Goal: Task Accomplishment & Management: Use online tool/utility

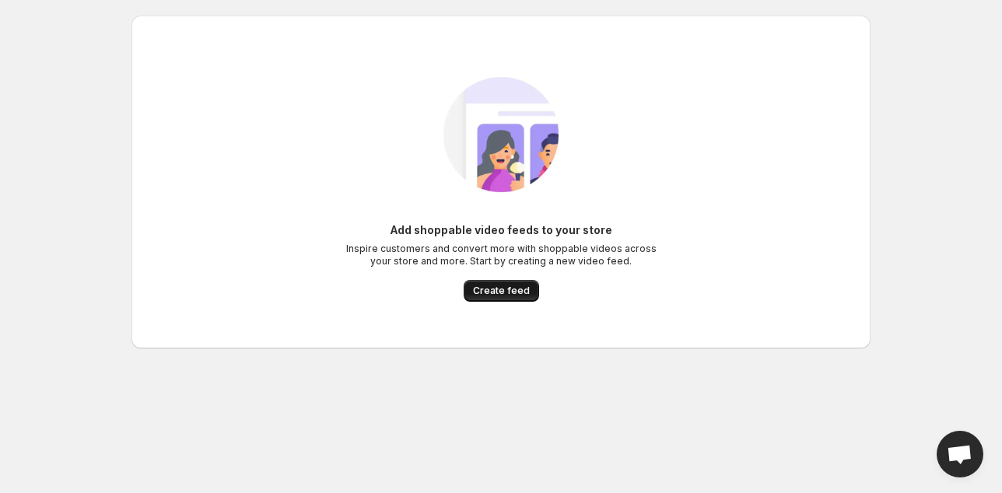
click at [507, 293] on span "Create feed" at bounding box center [501, 291] width 57 height 12
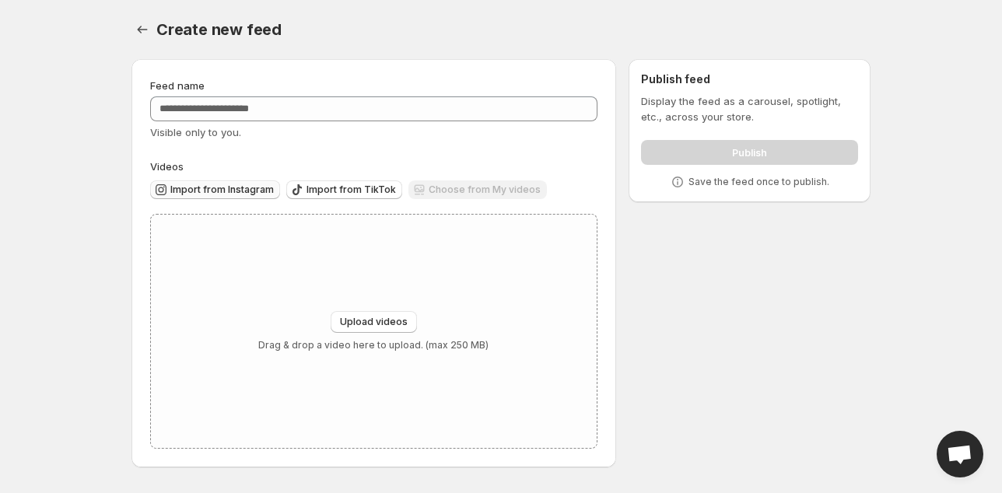
click at [243, 188] on span "Import from Instagram" at bounding box center [221, 190] width 103 height 12
click at [391, 319] on span "Upload videos" at bounding box center [374, 322] width 68 height 12
type input "**********"
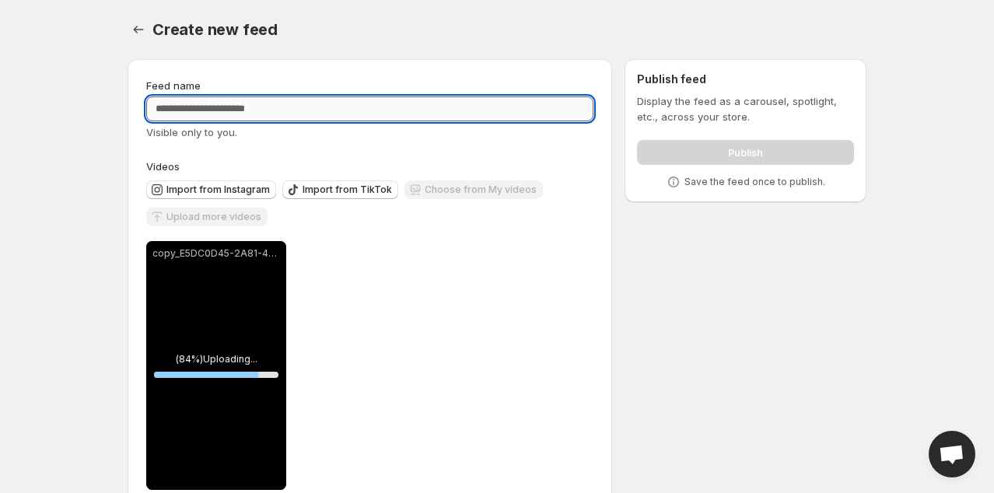
click at [289, 104] on input "Feed name" at bounding box center [369, 108] width 447 height 25
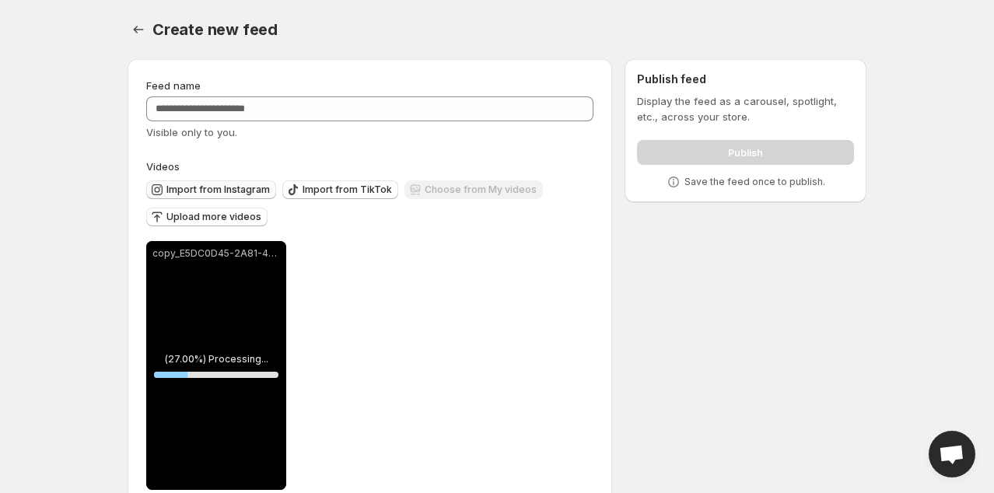
click at [250, 189] on span "Import from Instagram" at bounding box center [218, 190] width 103 height 12
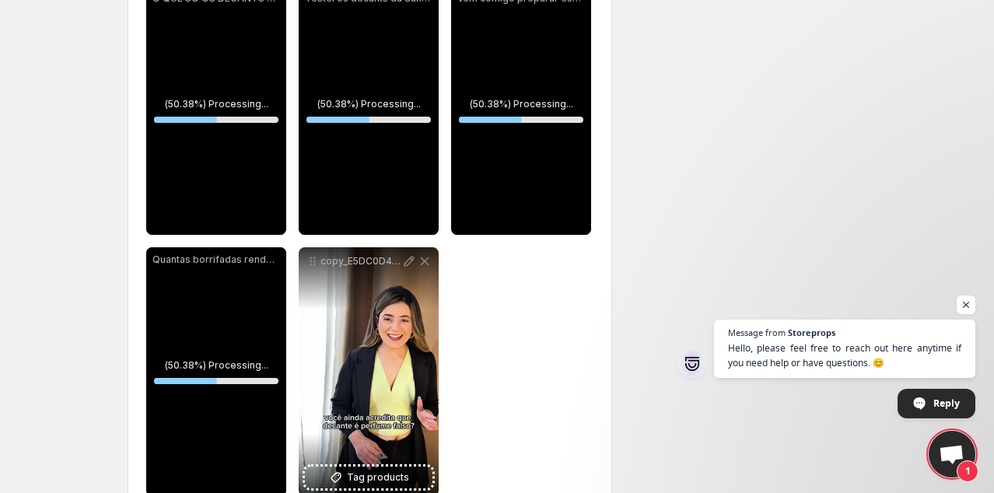
scroll to position [296, 0]
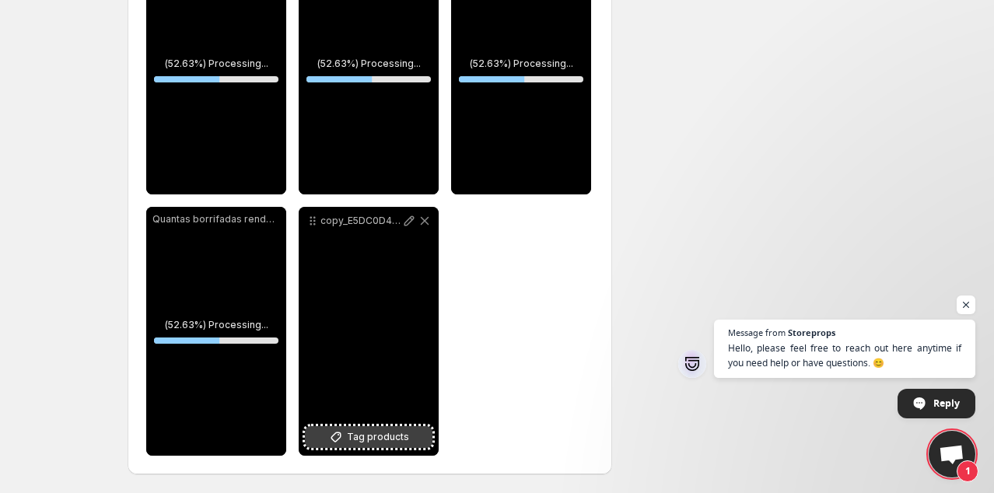
click at [352, 435] on span "Tag products" at bounding box center [378, 438] width 62 height 16
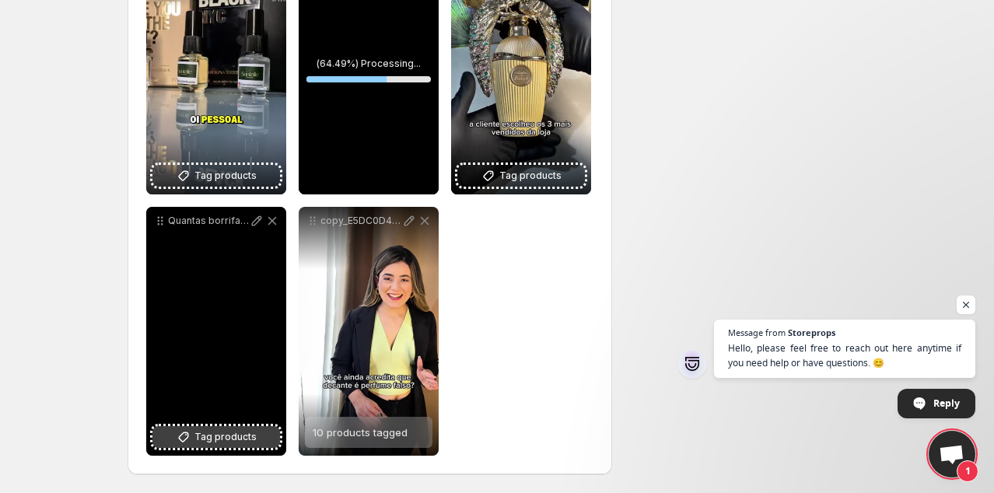
click at [196, 444] on span "Tag products" at bounding box center [226, 438] width 62 height 16
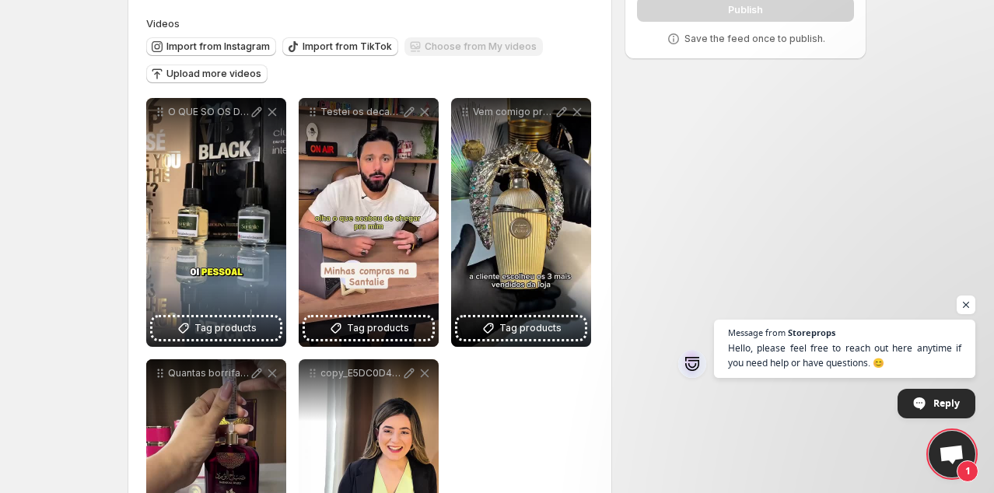
scroll to position [140, 0]
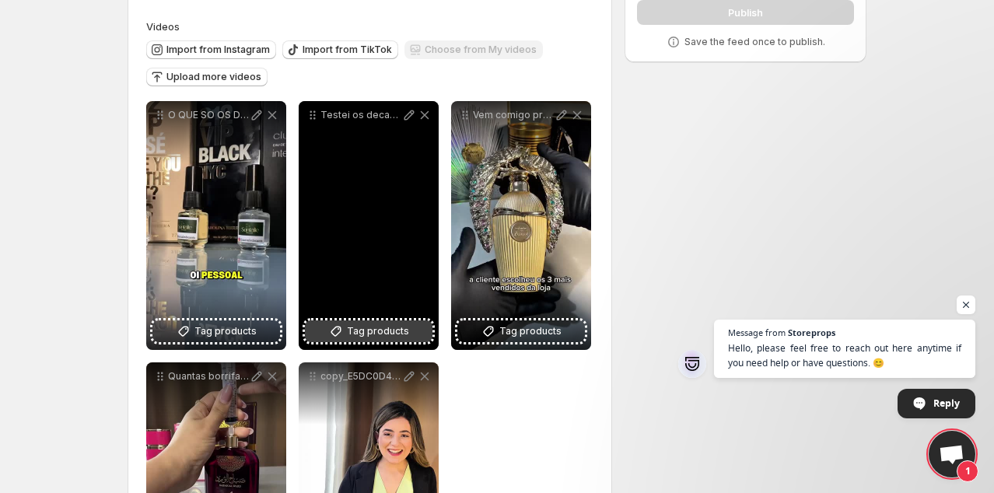
click at [392, 338] on span "Tag products" at bounding box center [378, 332] width 62 height 16
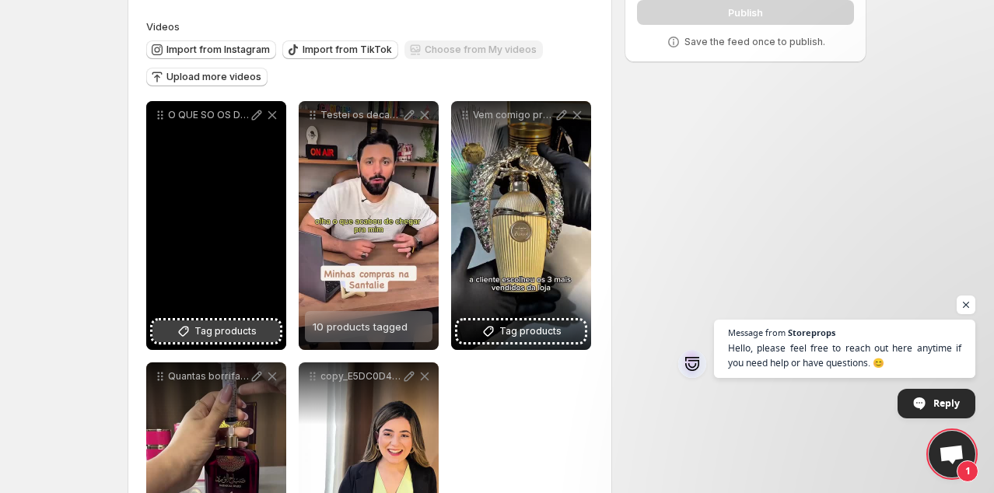
click at [231, 330] on span "Tag products" at bounding box center [226, 332] width 62 height 16
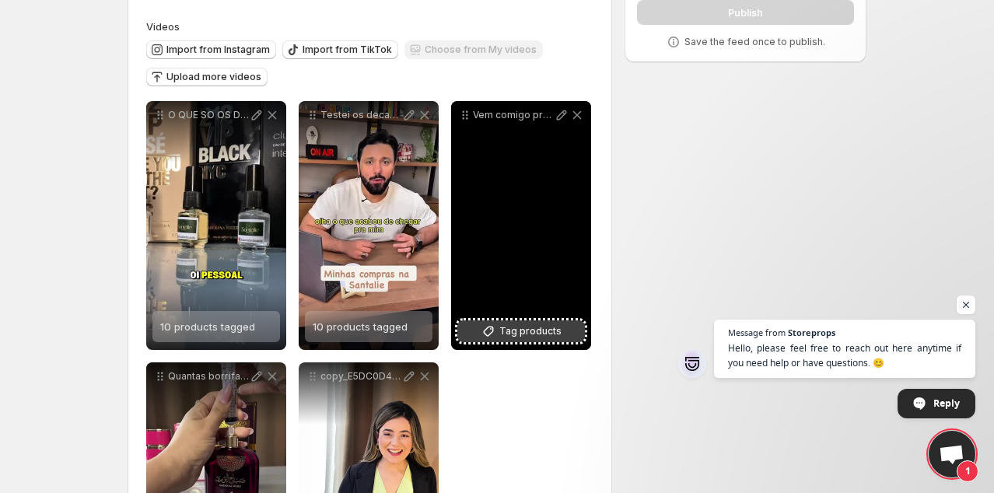
click at [538, 334] on span "Tag products" at bounding box center [531, 332] width 62 height 16
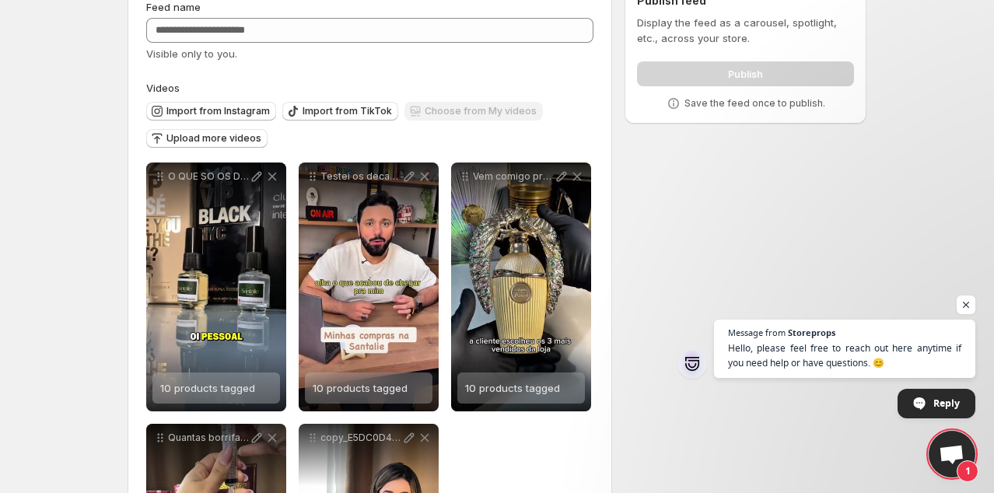
scroll to position [72, 0]
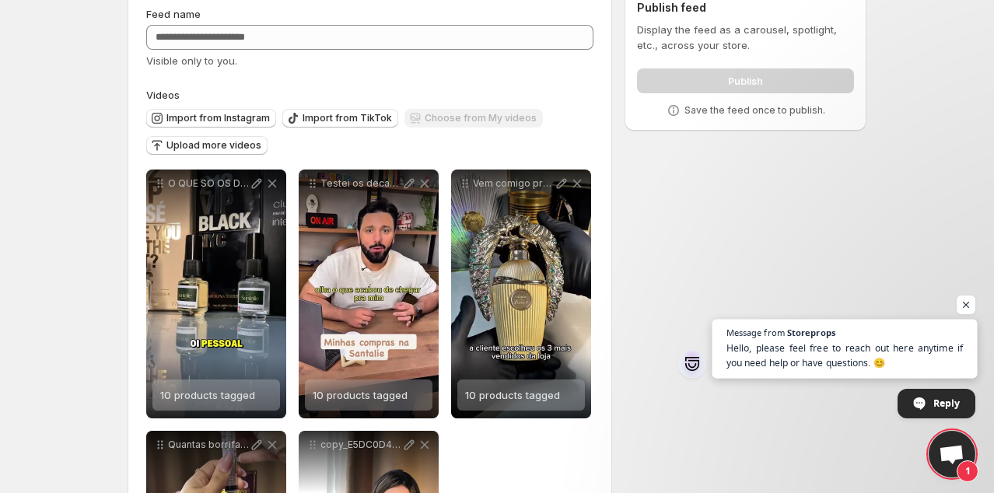
click at [790, 328] on span "Storeprops" at bounding box center [811, 332] width 48 height 9
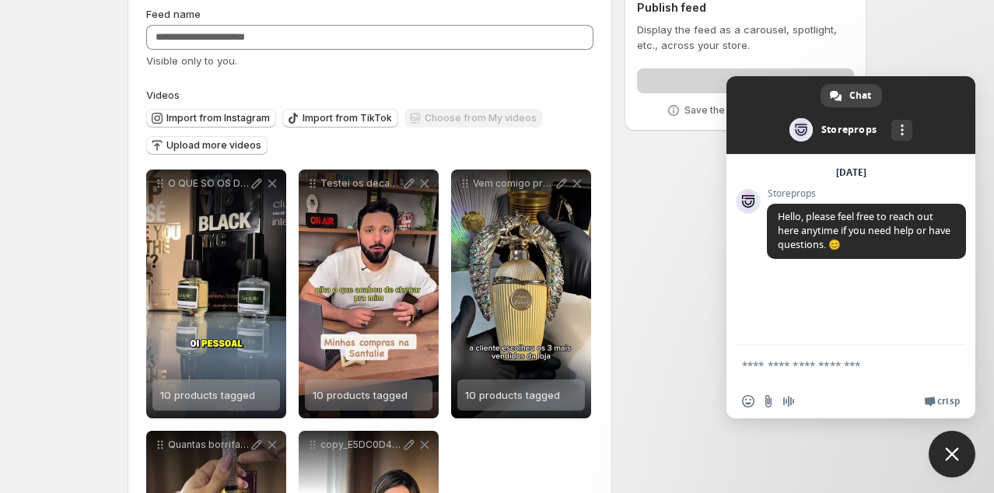
click at [977, 42] on body "**********" at bounding box center [497, 174] width 994 height 493
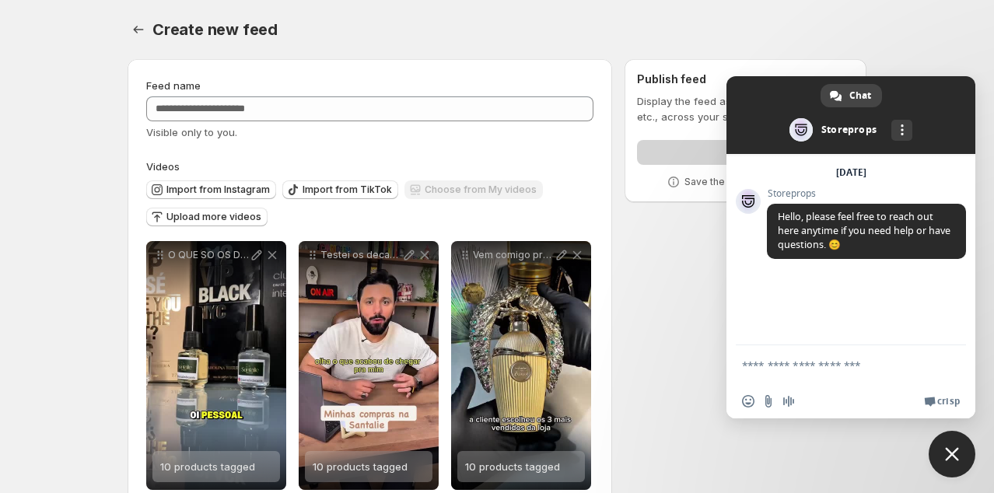
click at [949, 3] on body "**********" at bounding box center [497, 246] width 994 height 493
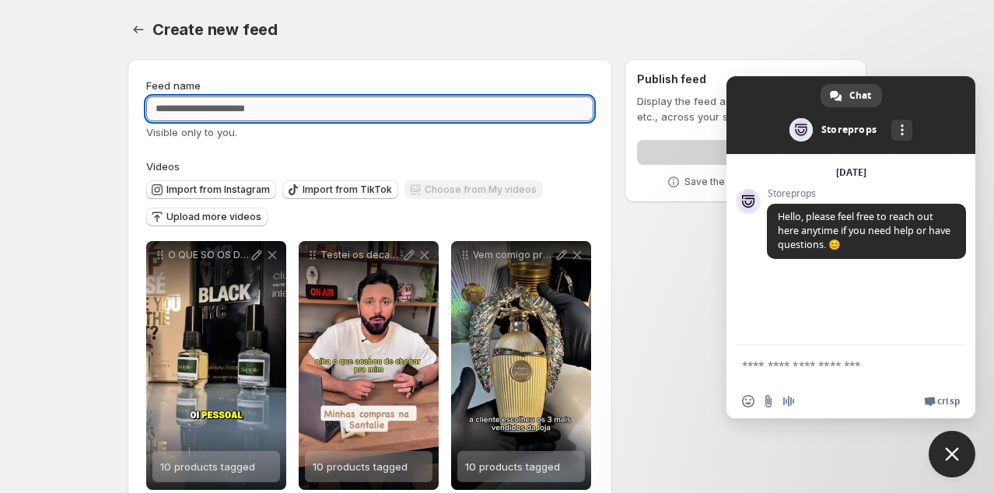
click at [286, 100] on input "Feed name" at bounding box center [369, 108] width 447 height 25
type input "****"
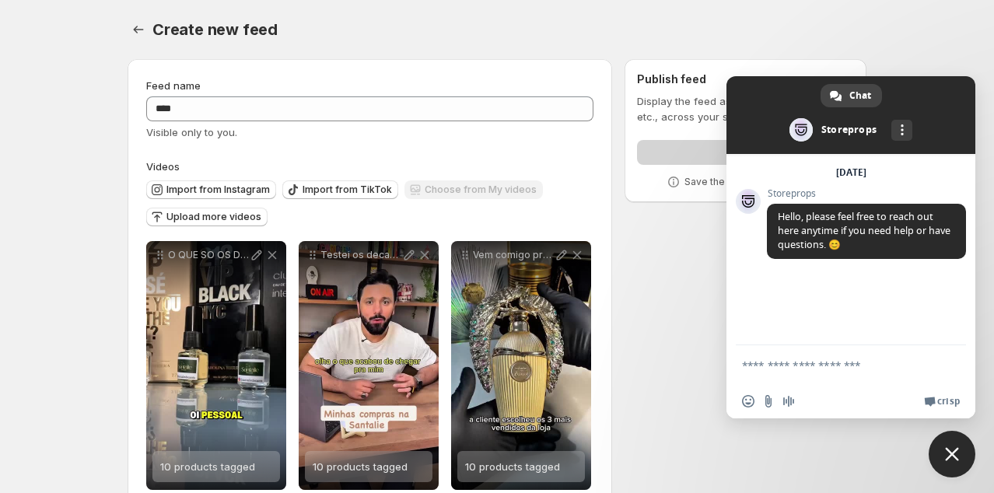
click at [106, 129] on body "**********" at bounding box center [497, 246] width 994 height 493
click at [966, 40] on body "**********" at bounding box center [497, 246] width 994 height 493
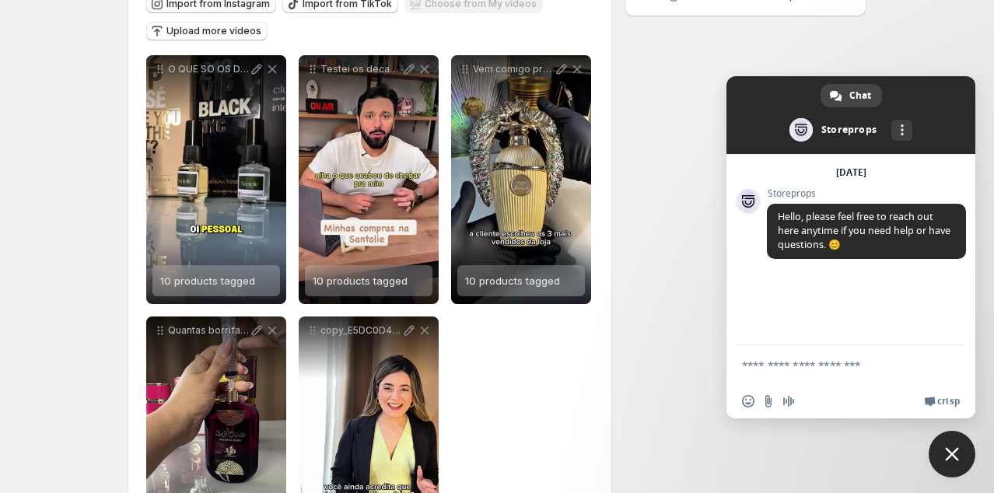
scroll to position [296, 0]
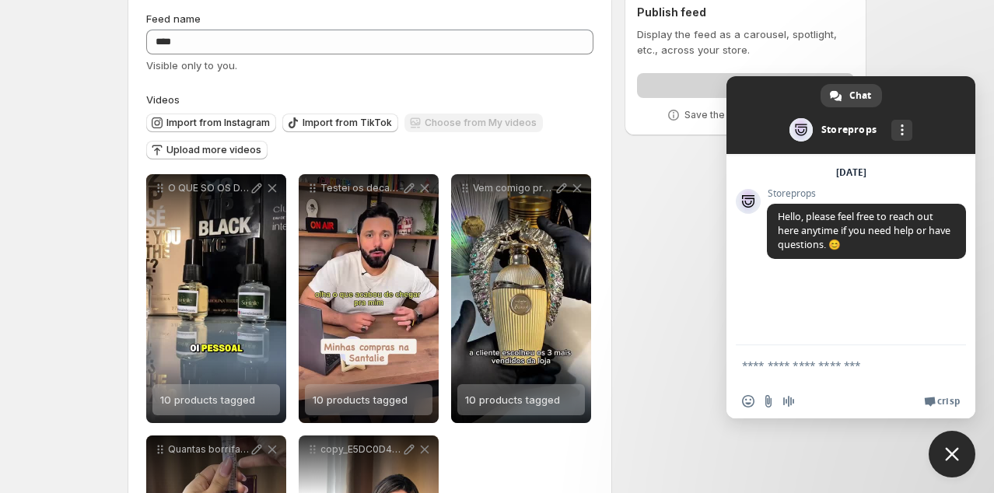
scroll to position [68, 0]
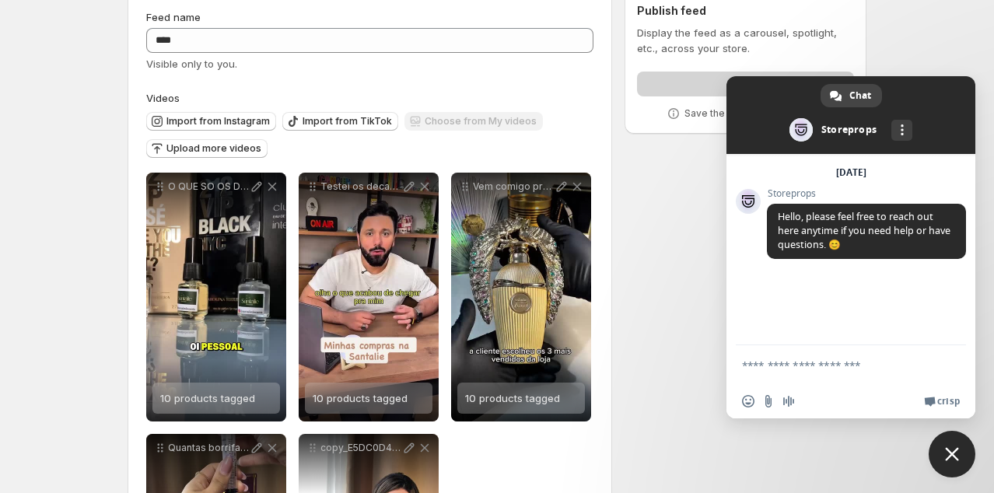
click at [703, 73] on div "Publish" at bounding box center [745, 80] width 217 height 31
click at [703, 79] on div "Publish" at bounding box center [745, 80] width 217 height 31
click at [874, 251] on span "Hello, please feel free to reach out here anytime if you need help or have ques…" at bounding box center [866, 231] width 199 height 55
click at [904, 130] on link "More channels" at bounding box center [902, 130] width 21 height 21
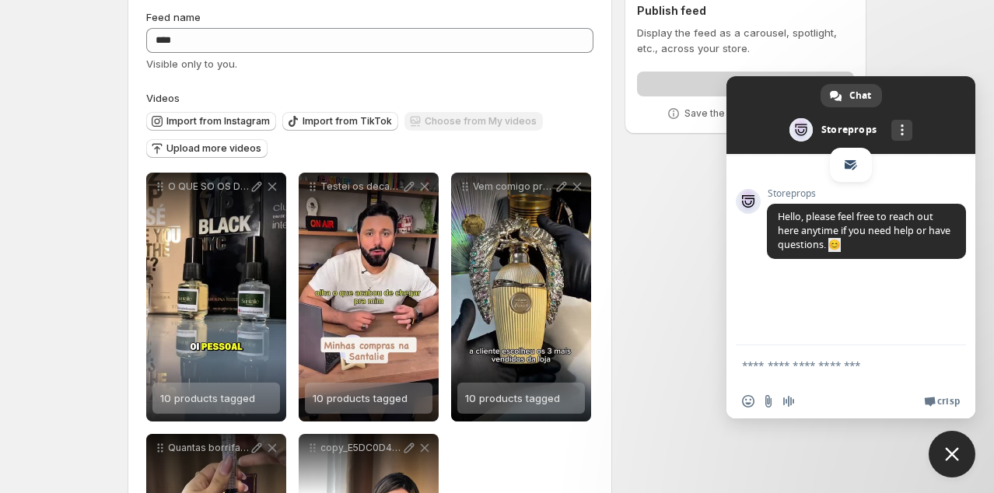
click at [904, 130] on link at bounding box center [902, 130] width 21 height 21
click at [956, 453] on span "Close chat" at bounding box center [952, 454] width 14 height 14
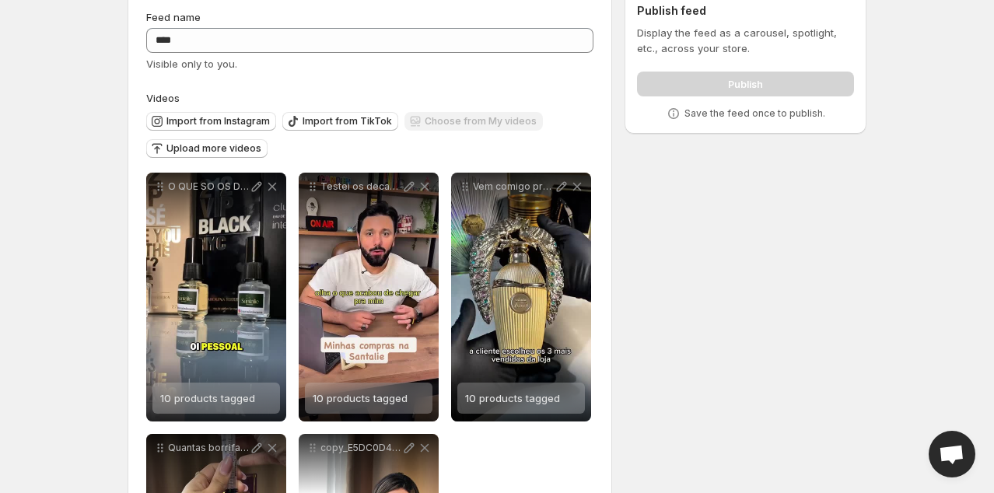
scroll to position [0, 0]
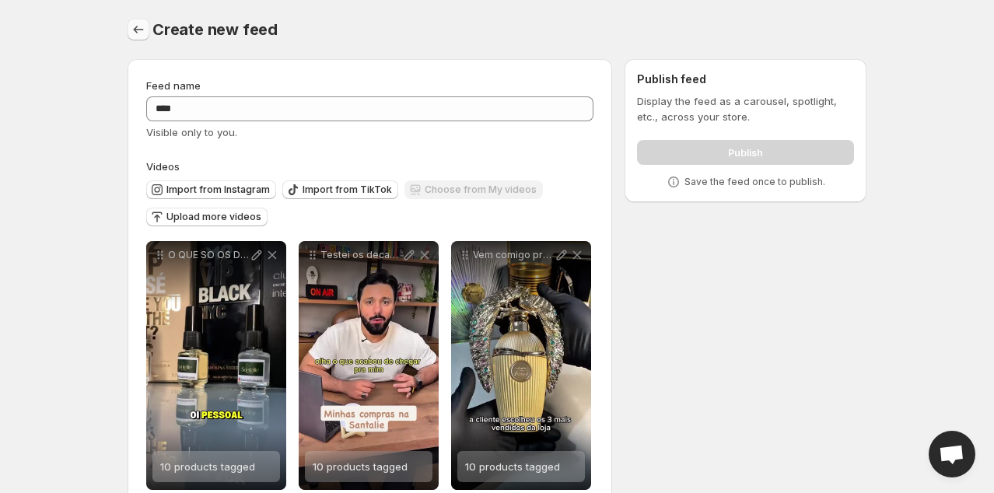
click at [148, 26] on button "Settings" at bounding box center [139, 30] width 22 height 22
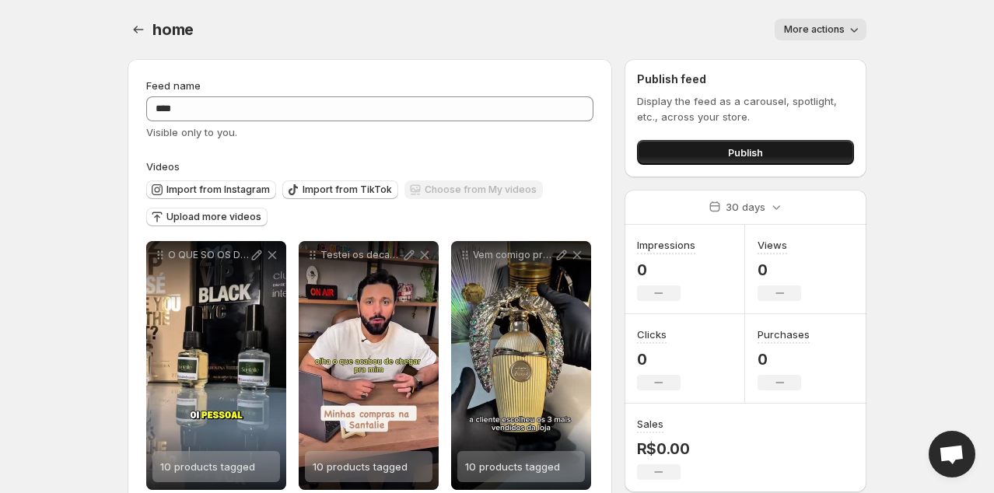
click at [750, 156] on span "Publish" at bounding box center [745, 153] width 35 height 16
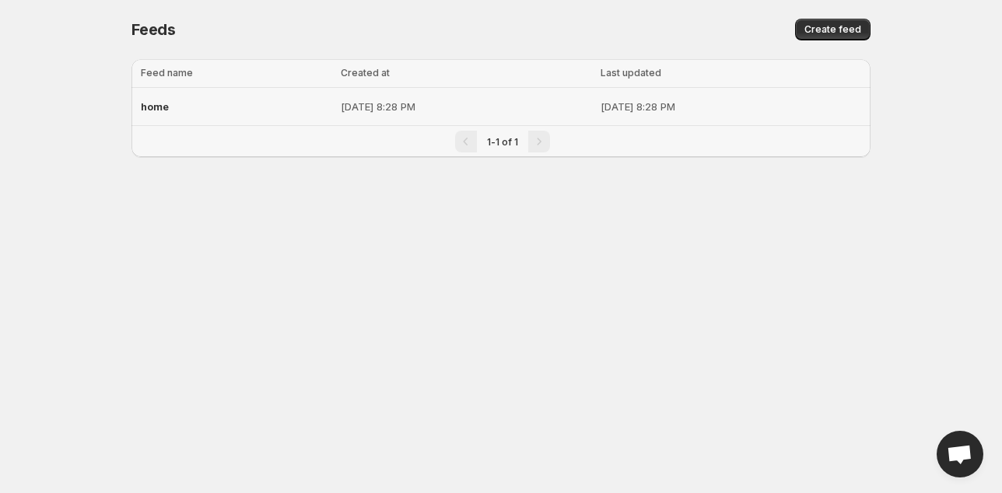
click at [419, 97] on td "Aug 20, 2025, 8:28 PM" at bounding box center [466, 107] width 260 height 38
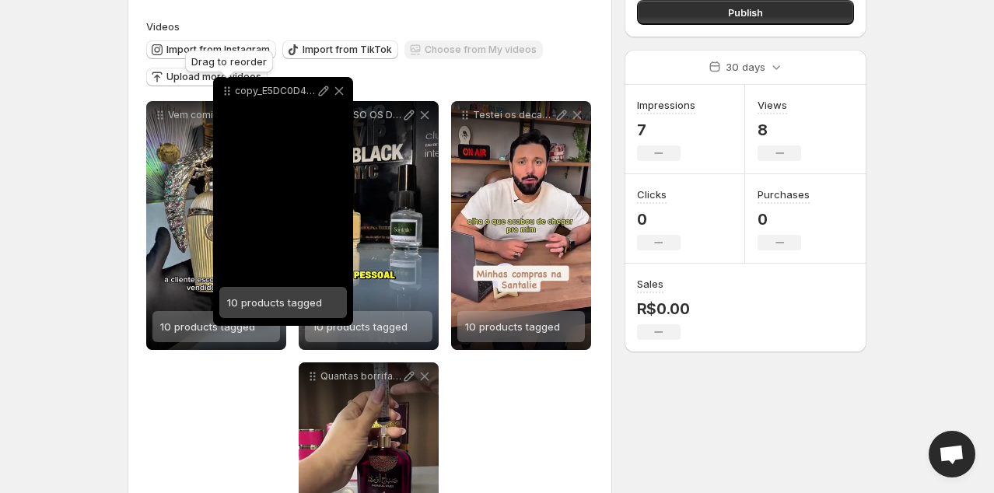
scroll to position [138, 0]
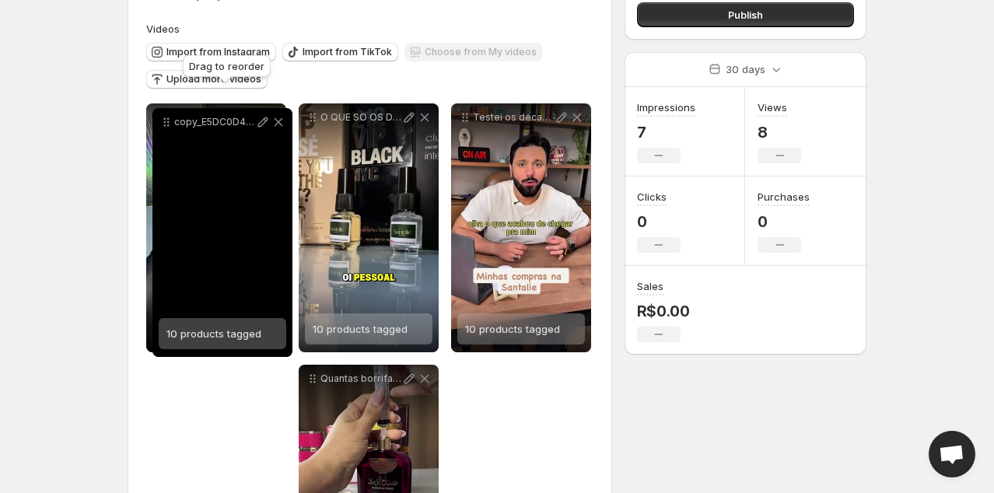
drag, startPoint x: 314, startPoint y: 294, endPoint x: 168, endPoint y: 122, distance: 225.8
click at [168, 122] on icon at bounding box center [167, 122] width 16 height 16
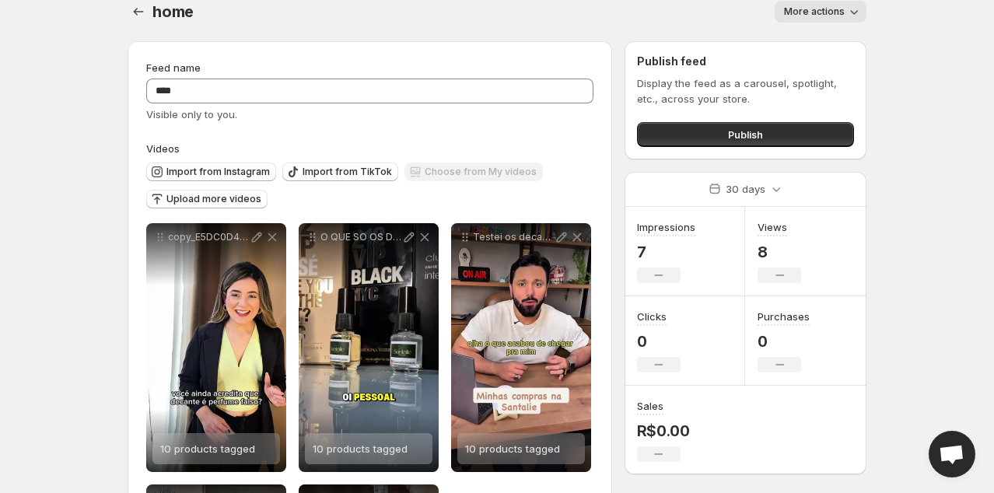
scroll to position [0, 0]
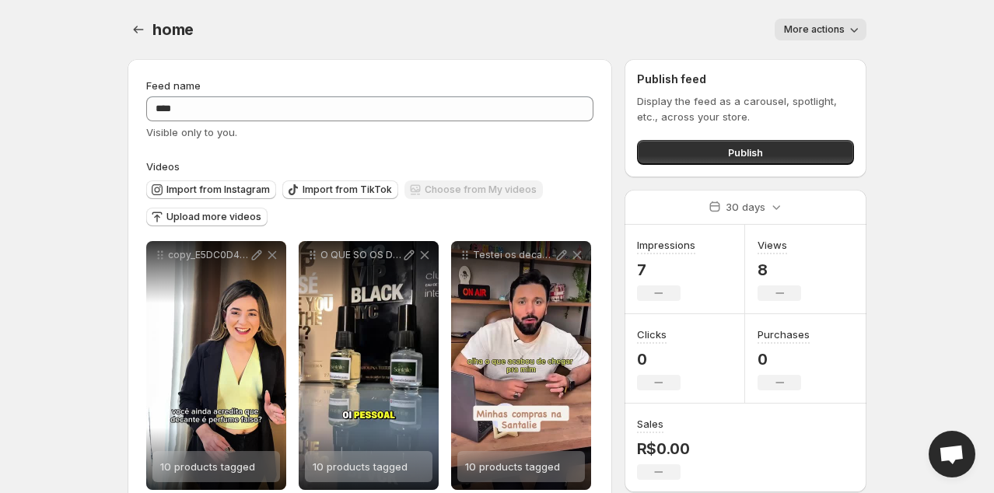
click at [823, 33] on span "More actions" at bounding box center [814, 29] width 61 height 12
click at [787, 149] on button "Publish" at bounding box center [745, 152] width 217 height 25
click at [716, 160] on button "Publish" at bounding box center [745, 152] width 217 height 25
click at [707, 140] on button "Publish" at bounding box center [745, 152] width 217 height 25
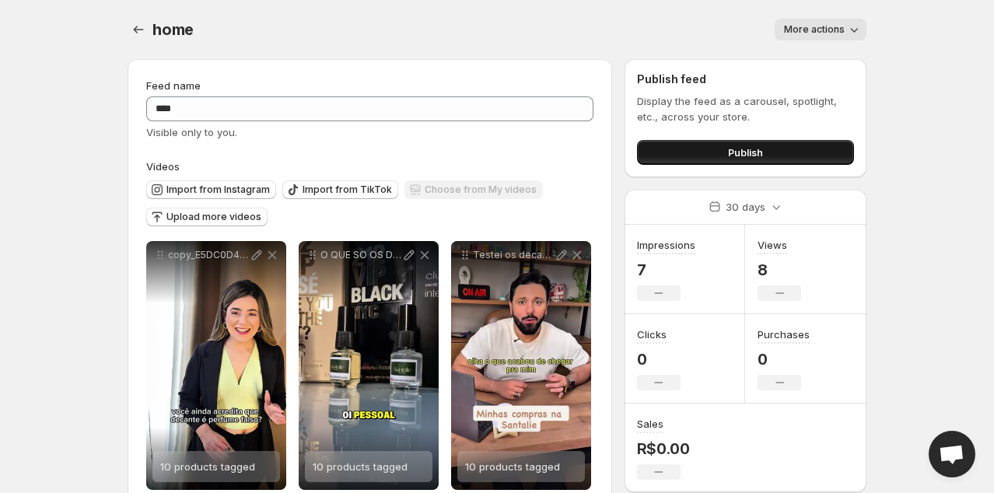
click at [758, 157] on span "Publish" at bounding box center [745, 153] width 35 height 16
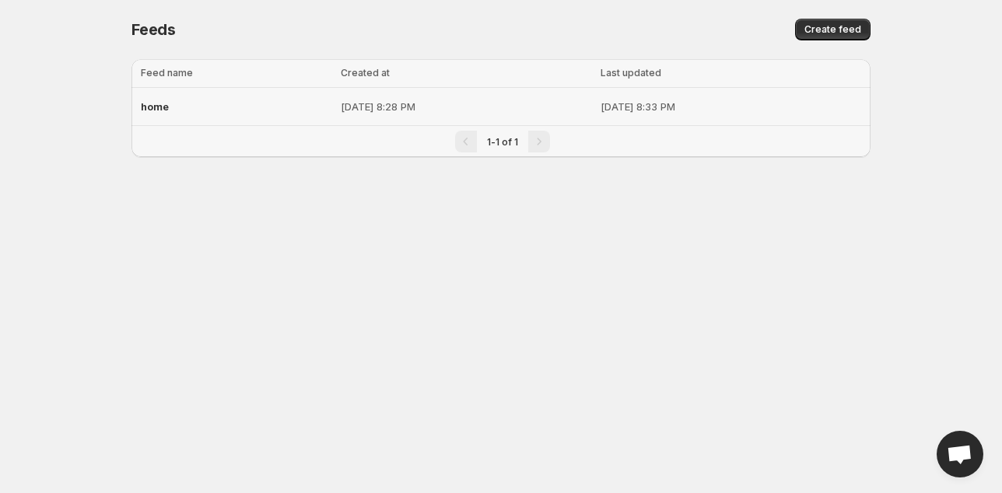
click at [180, 110] on div "home" at bounding box center [236, 107] width 191 height 28
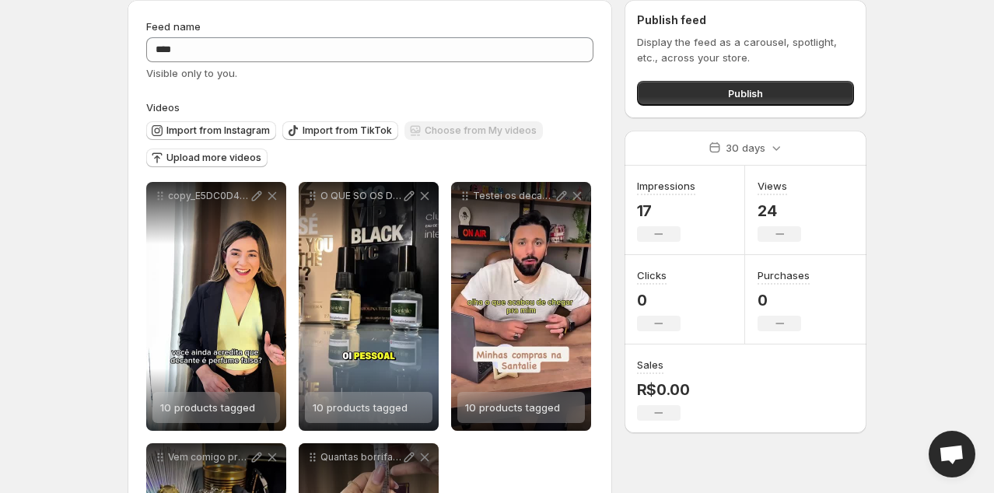
scroll to position [52, 0]
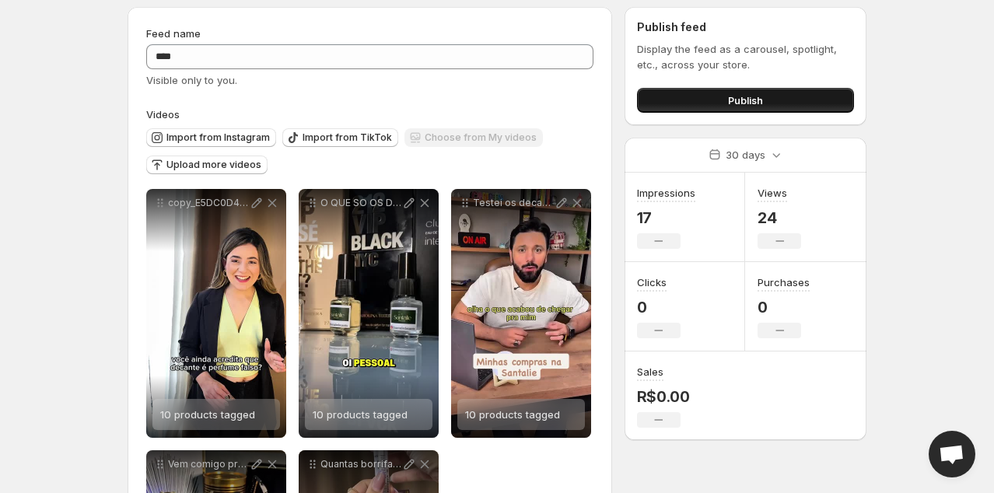
click at [718, 108] on button "Publish" at bounding box center [745, 100] width 217 height 25
click at [763, 101] on button "Publish" at bounding box center [745, 100] width 217 height 25
click at [757, 99] on span "Publish" at bounding box center [745, 101] width 35 height 16
click at [701, 93] on button "Publish" at bounding box center [745, 100] width 217 height 25
click at [910, 191] on body "**********" at bounding box center [497, 194] width 994 height 493
